Goal: Information Seeking & Learning: Find specific fact

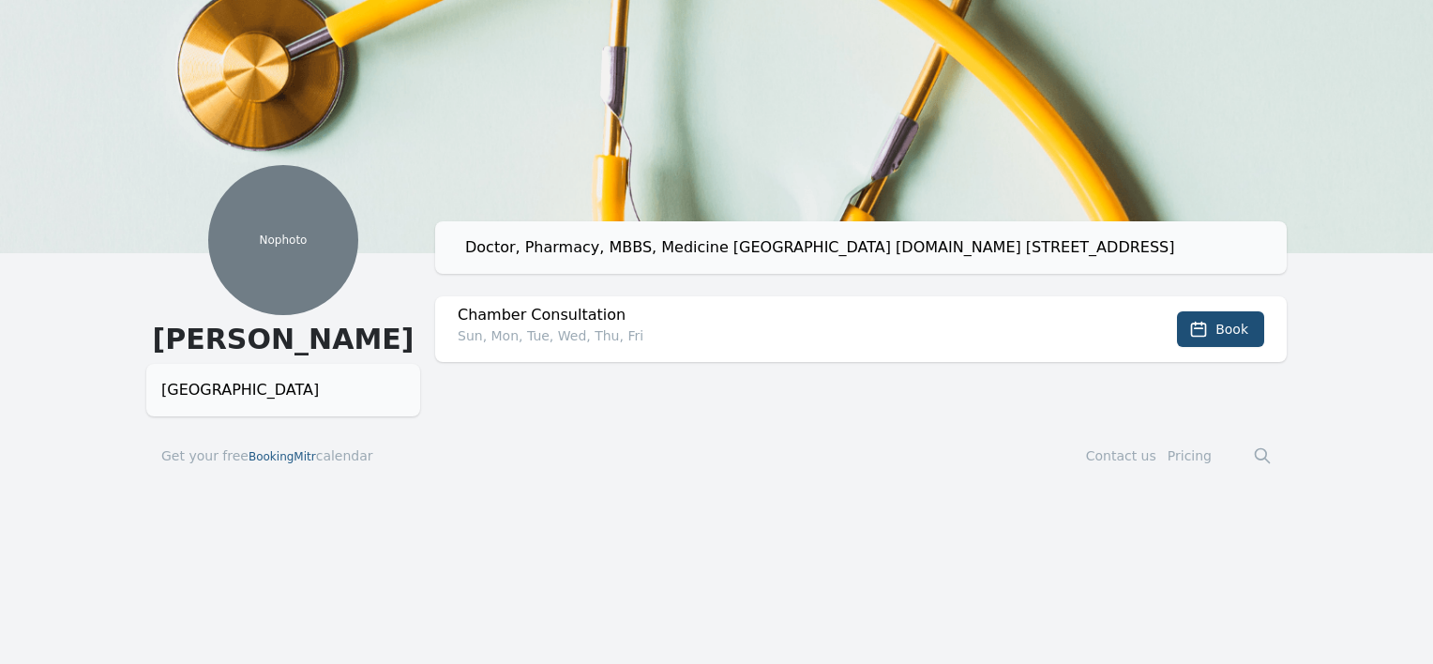
click at [643, 249] on div "Doctor, Pharmacy, MBBS, Medicine [GEOGRAPHIC_DATA] [DOMAIN_NAME] [STREET_ADDRES…" at bounding box center [868, 247] width 806 height 23
click at [518, 253] on div "Doctor, Pharmacy, MBBS, Medicine [GEOGRAPHIC_DATA] [DOMAIN_NAME] [STREET_ADDRES…" at bounding box center [868, 247] width 806 height 23
click at [502, 250] on div "Doctor, Pharmacy, MBBS, Medicine Anand vihar complex.Build no.19 Flat no 501KAL…" at bounding box center [868, 247] width 806 height 23
click at [1258, 451] on icon at bounding box center [1262, 455] width 19 height 19
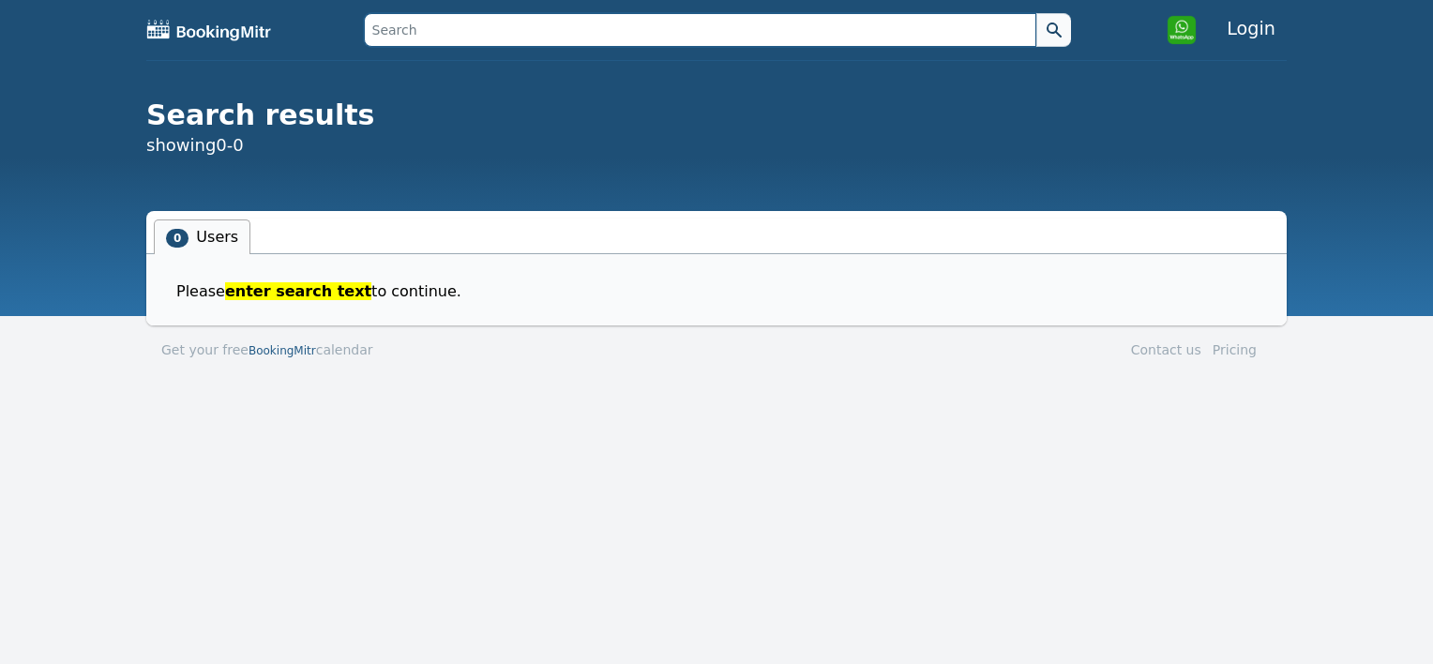
click at [445, 33] on input "text" at bounding box center [700, 30] width 673 height 34
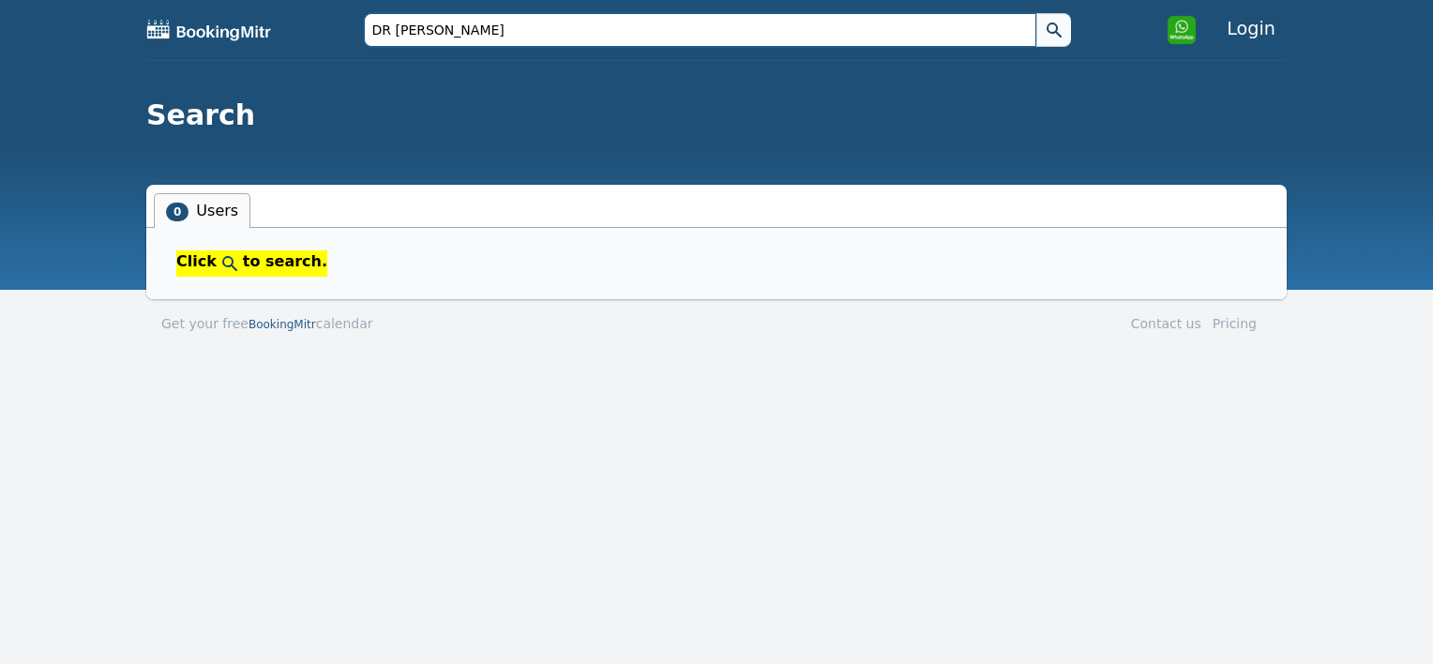
click at [1036, 13] on button at bounding box center [1053, 30] width 35 height 34
type input "D"
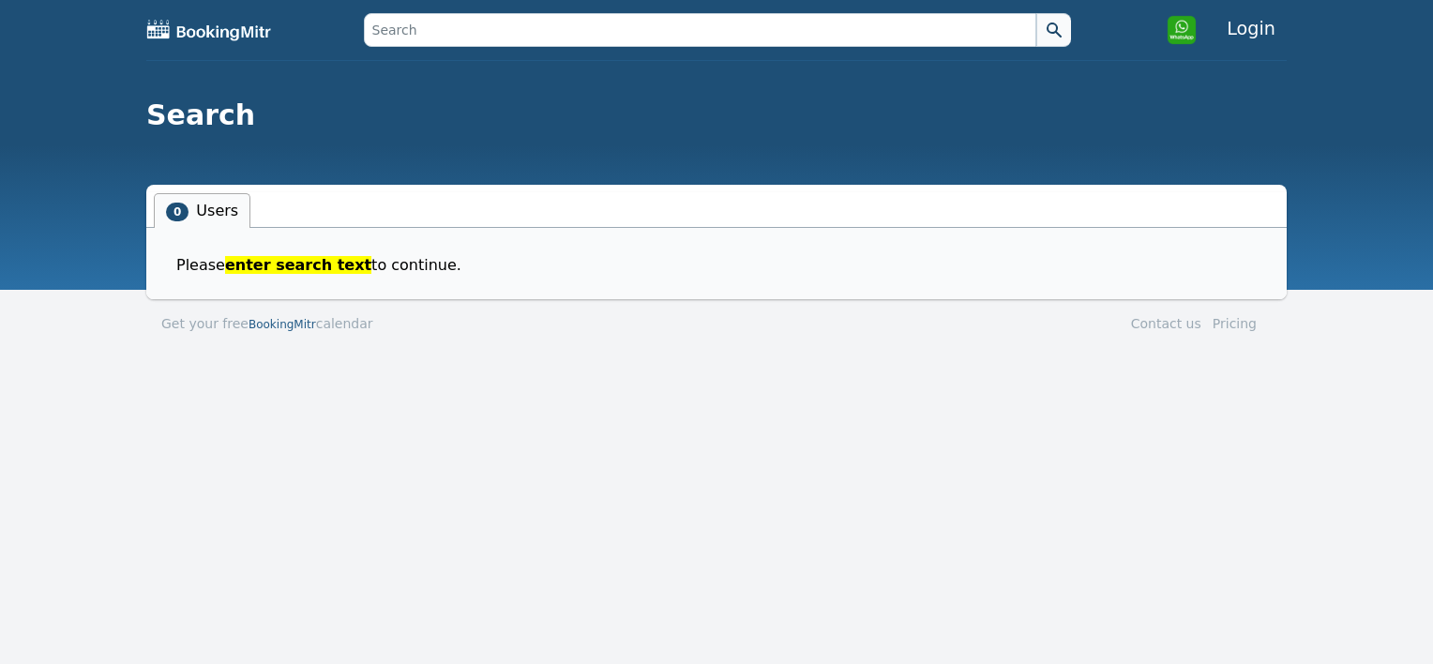
click at [203, 23] on img at bounding box center [209, 30] width 126 height 23
